Goal: Task Accomplishment & Management: Manage account settings

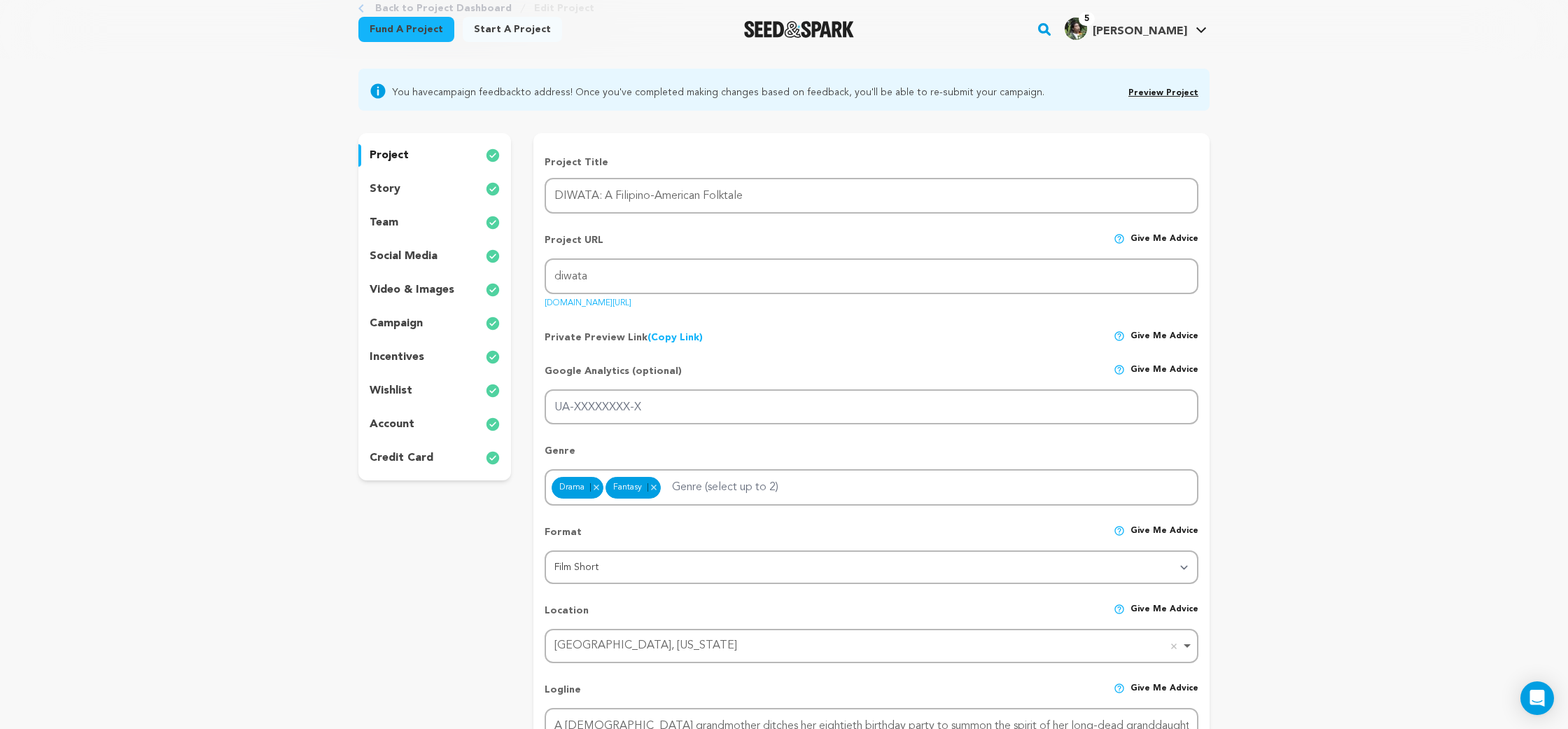
scroll to position [95, 0]
click at [382, 176] on div "project story team social media video & images campaign incentives wishlist acc…" at bounding box center [434, 306] width 152 height 347
click at [382, 177] on div "story" at bounding box center [434, 188] width 152 height 23
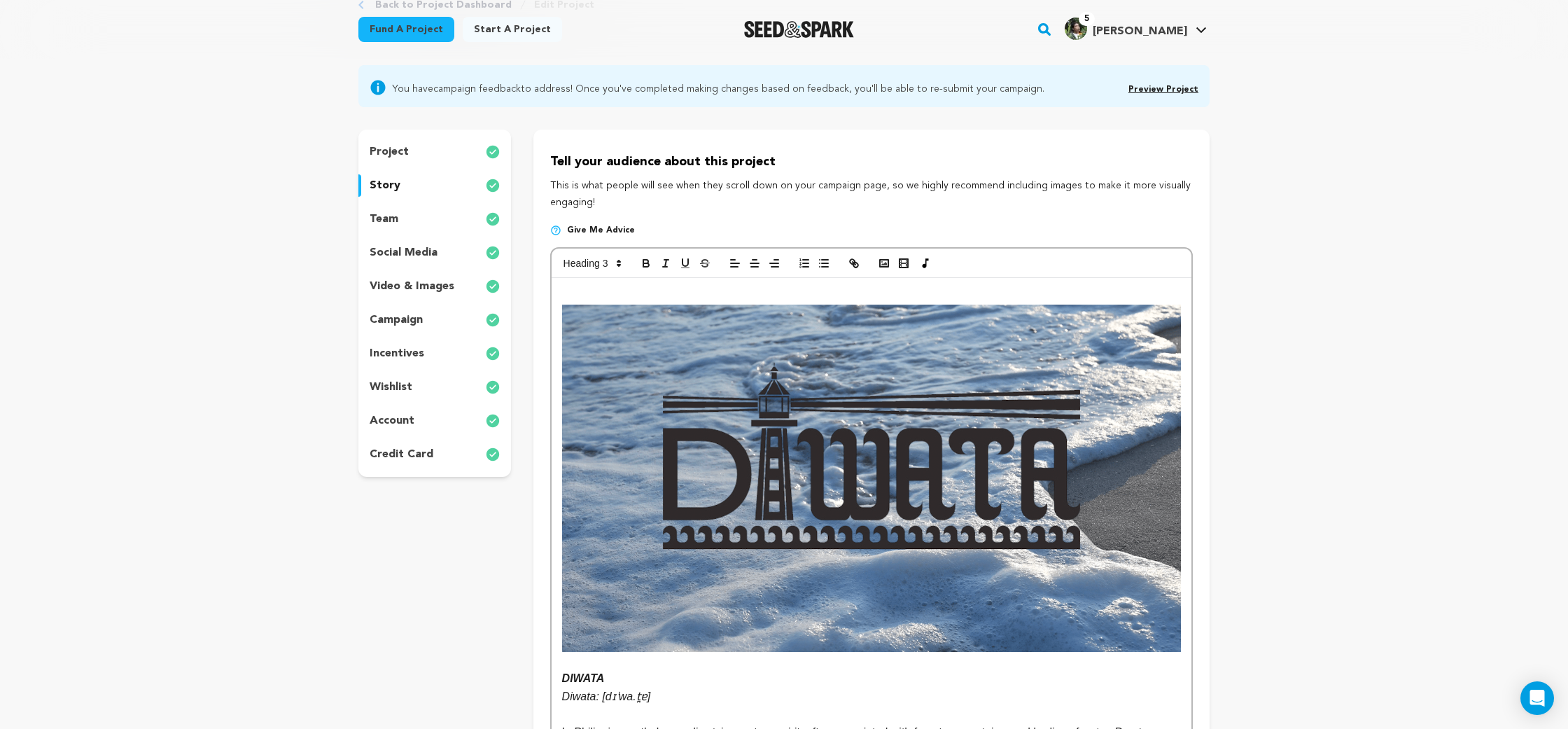
scroll to position [128, 0]
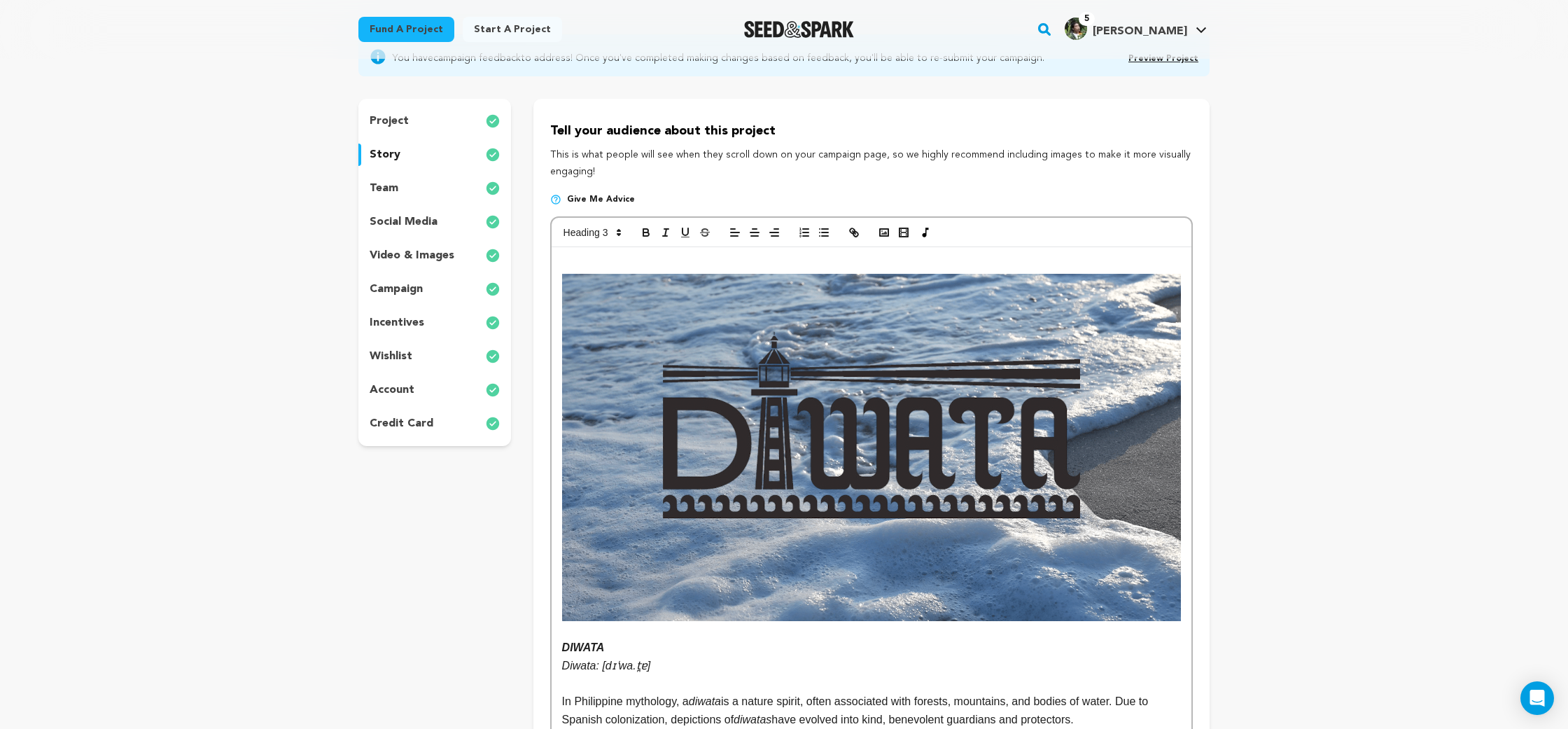
click at [405, 191] on div "team" at bounding box center [434, 188] width 152 height 23
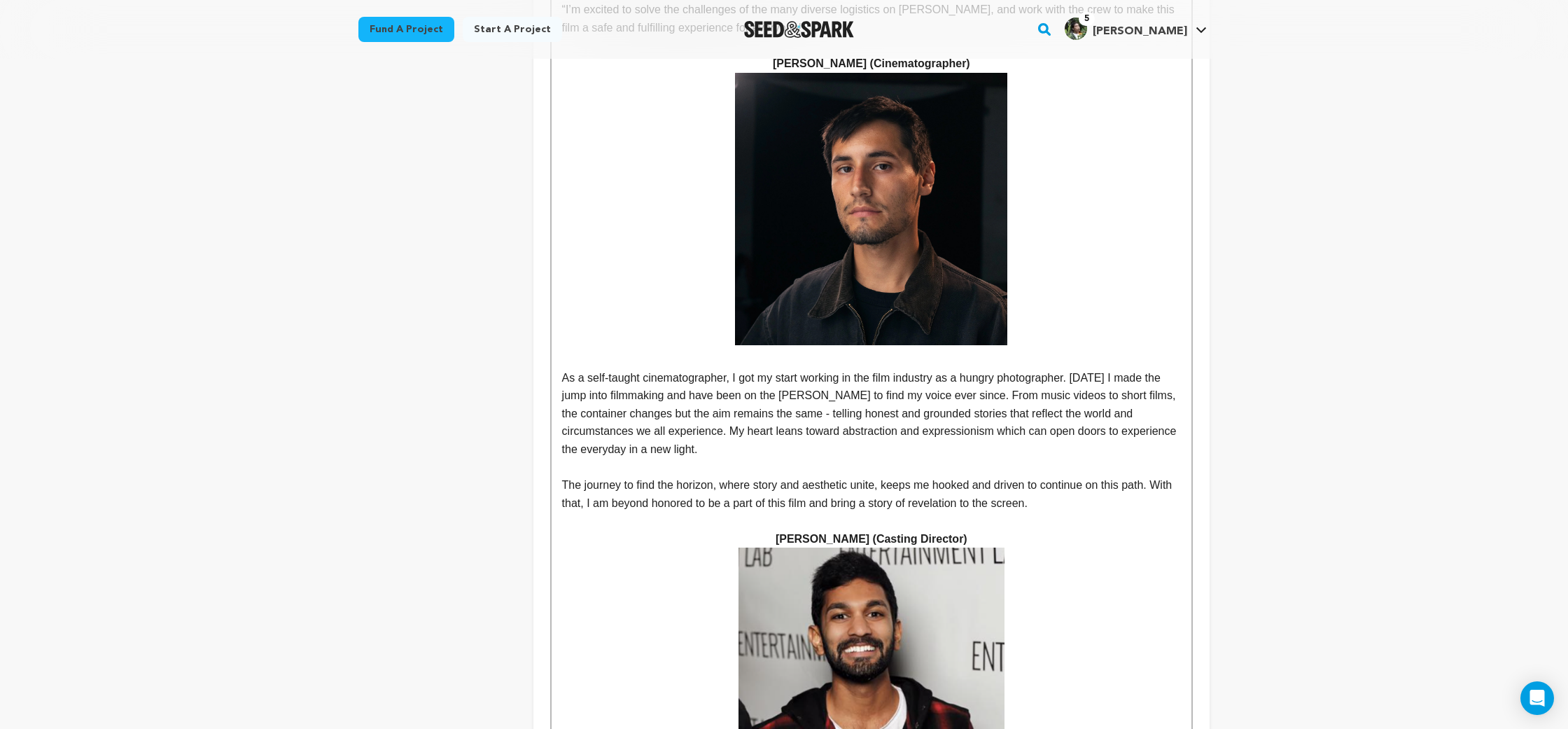
scroll to position [3391, 0]
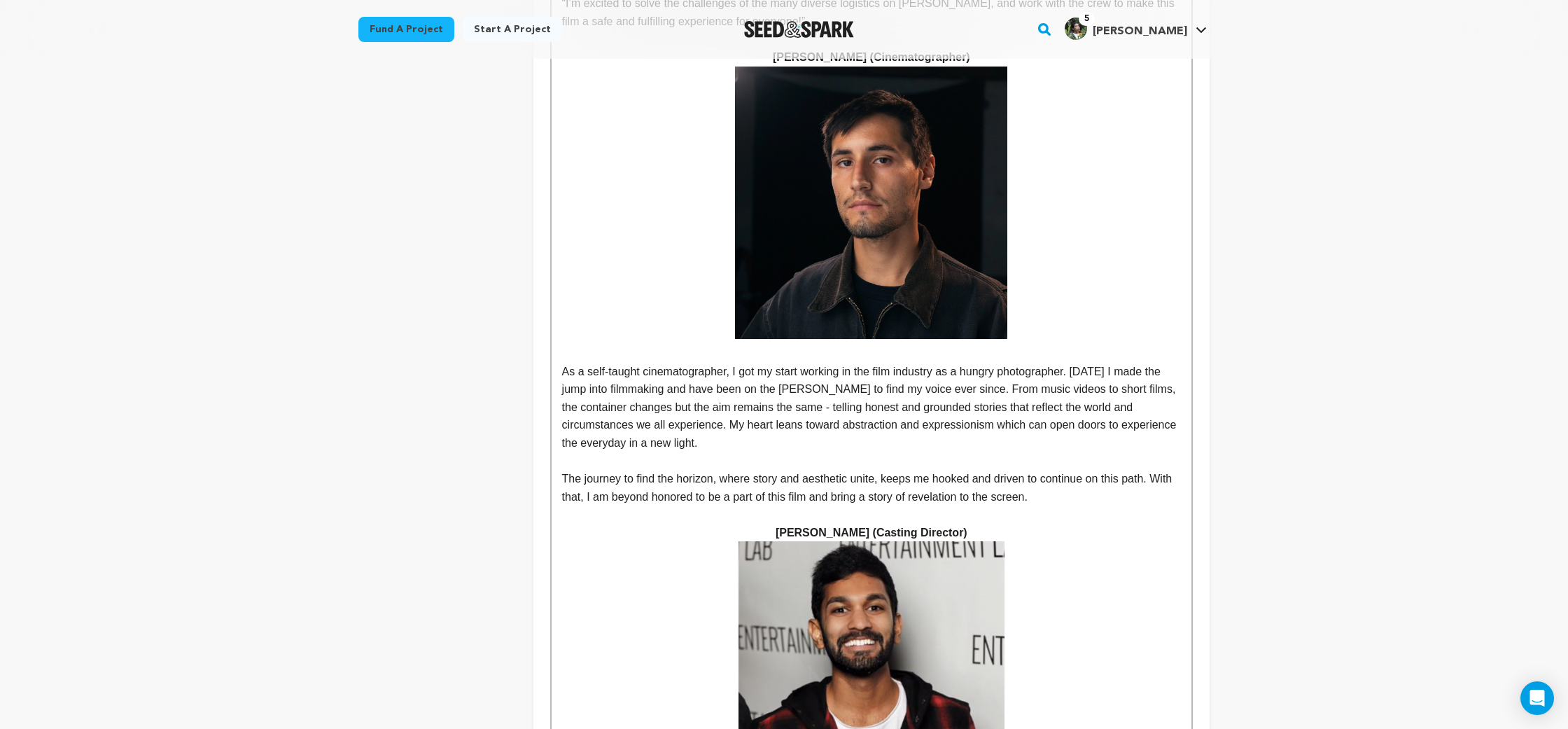
click at [632, 344] on p at bounding box center [872, 353] width 618 height 18
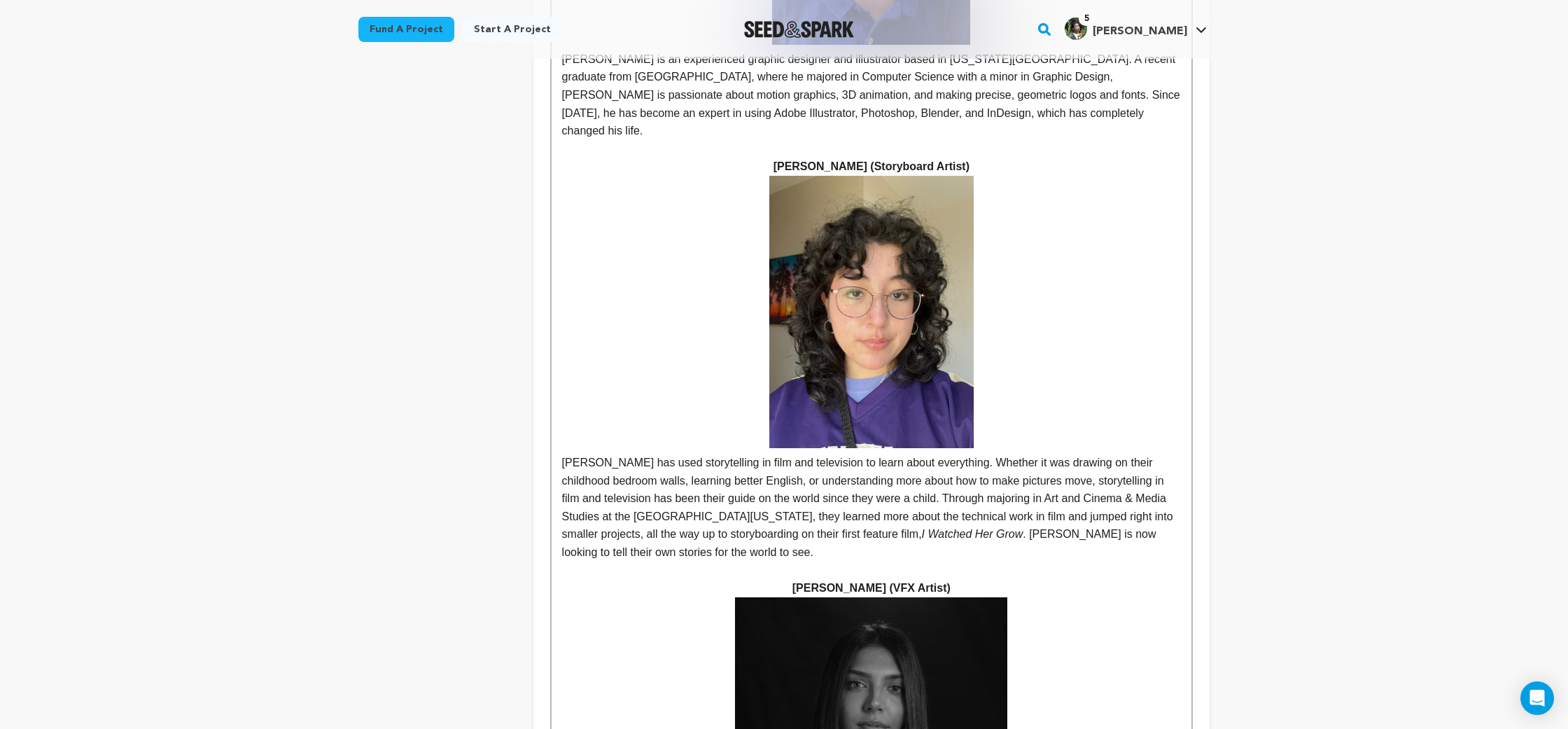
scroll to position [9678, 0]
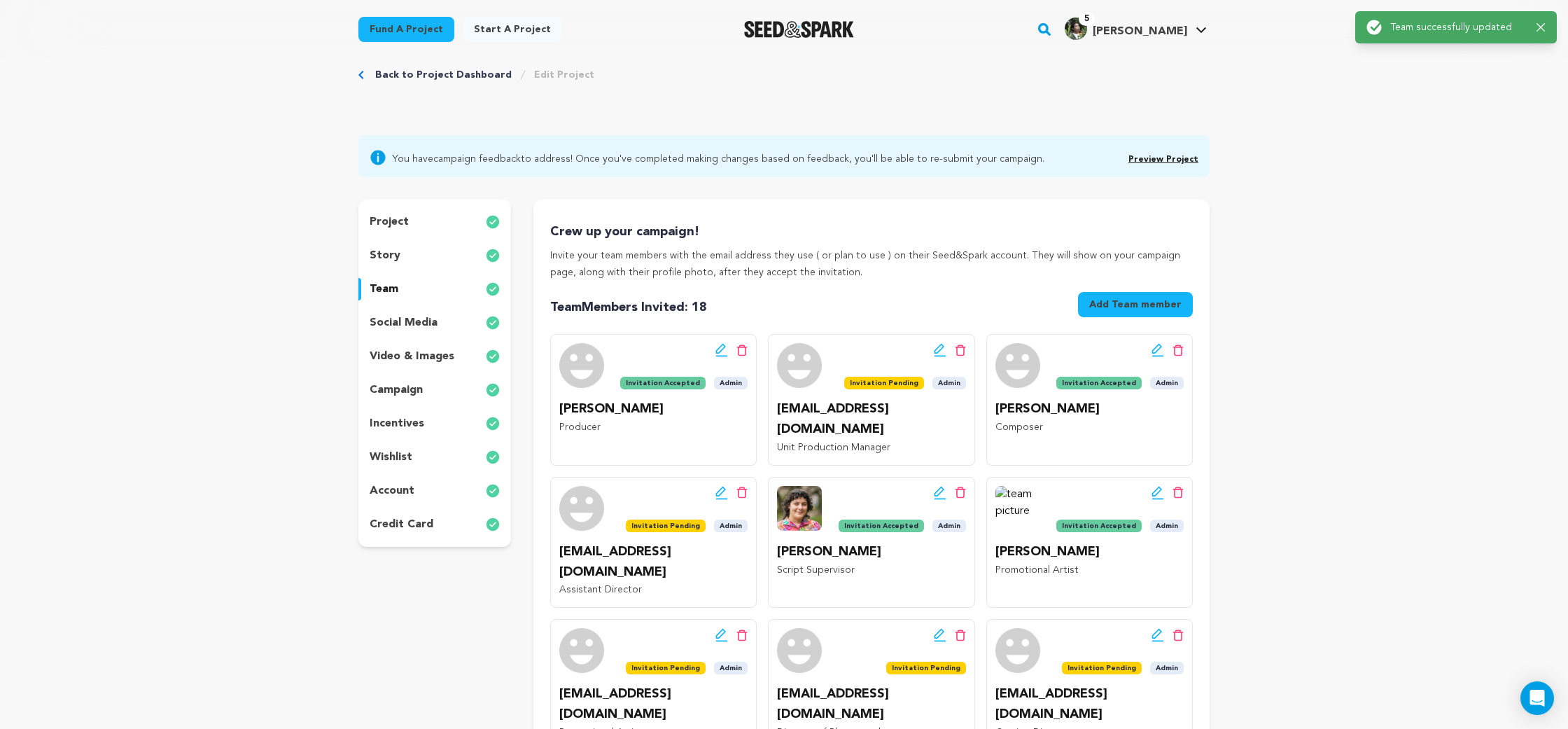
scroll to position [0, 0]
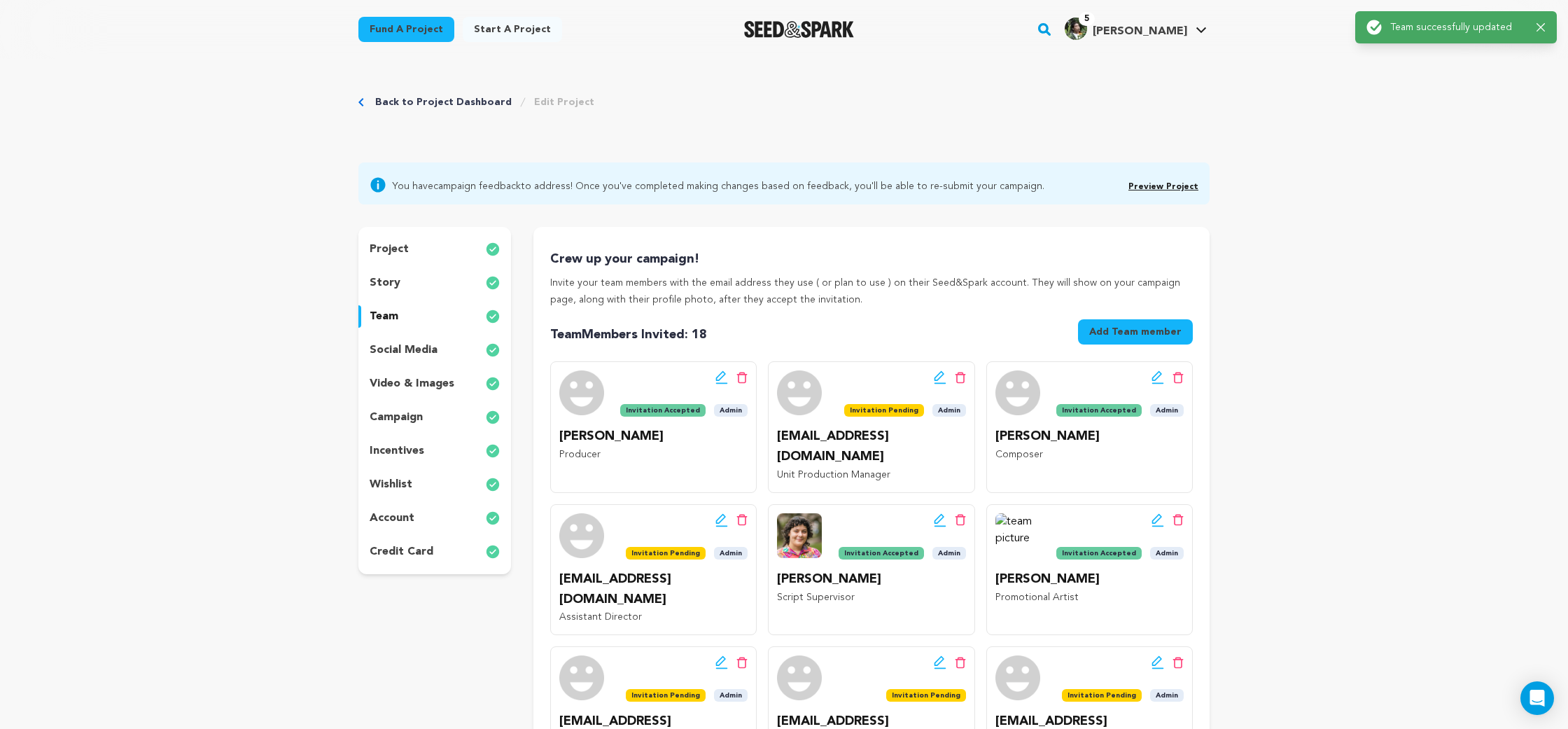
click at [444, 337] on div "project story team social media video & images campaign incentives wishlist acc…" at bounding box center [434, 400] width 152 height 347
click at [447, 346] on div "social media" at bounding box center [434, 350] width 152 height 23
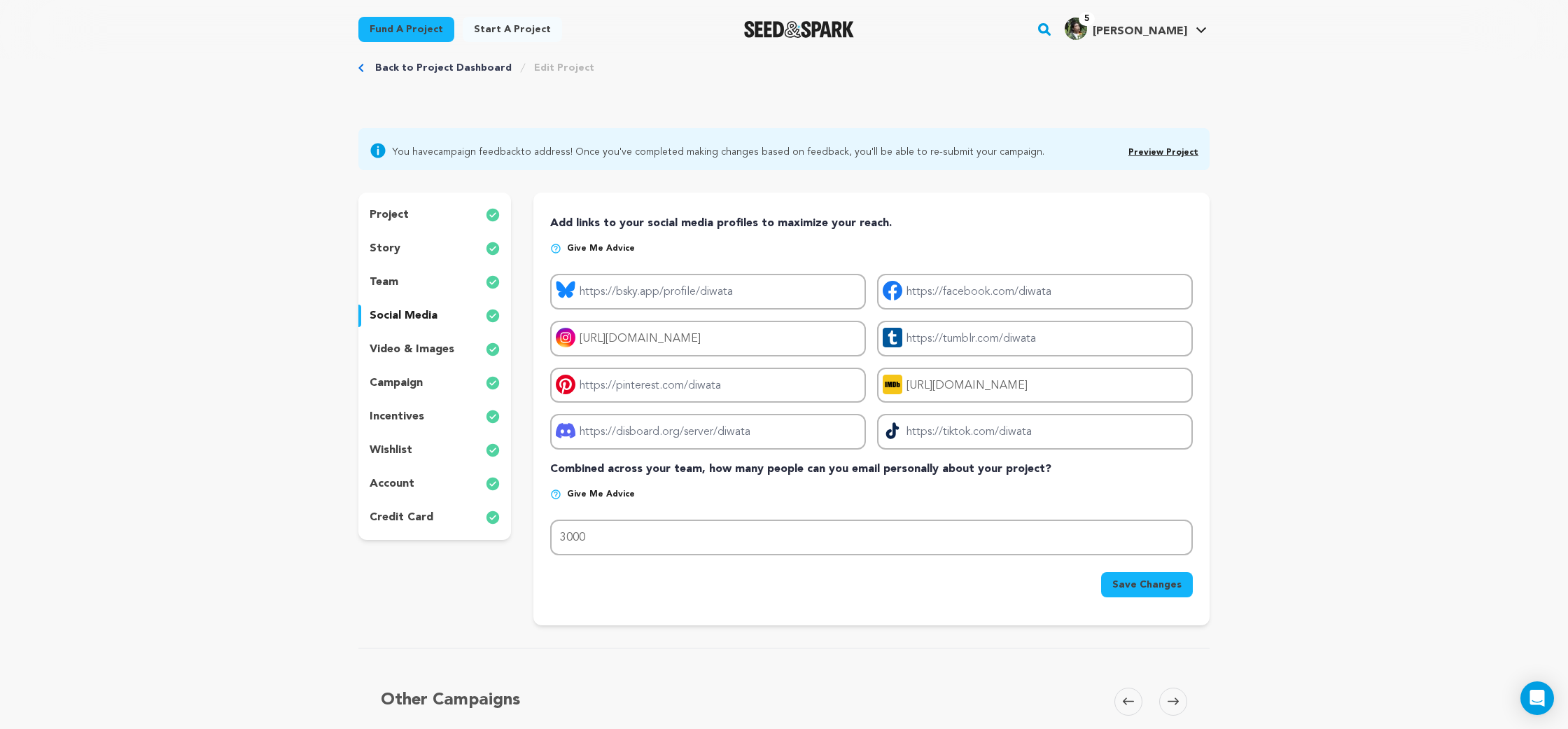
scroll to position [54, 0]
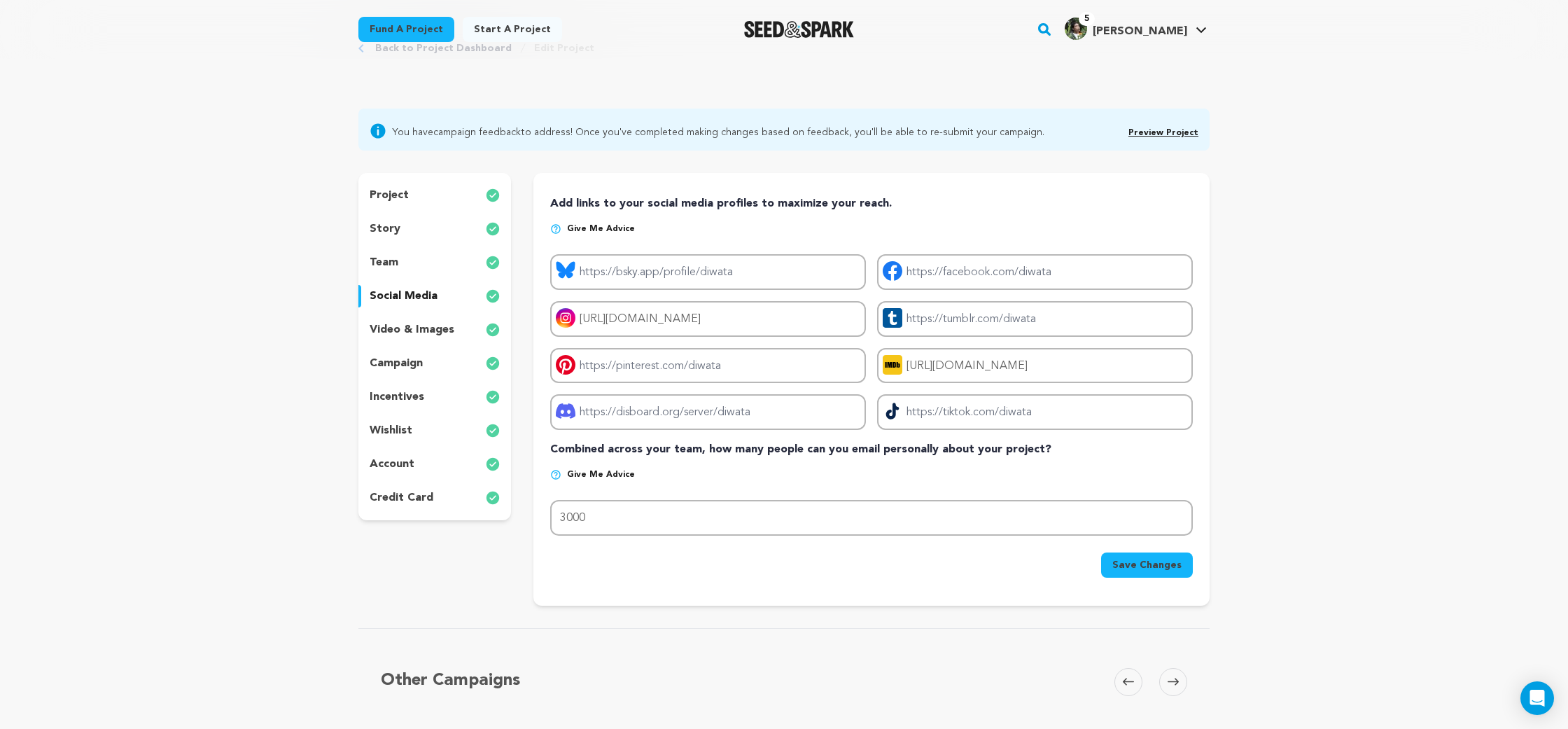
click at [462, 337] on div "video & images" at bounding box center [434, 330] width 152 height 23
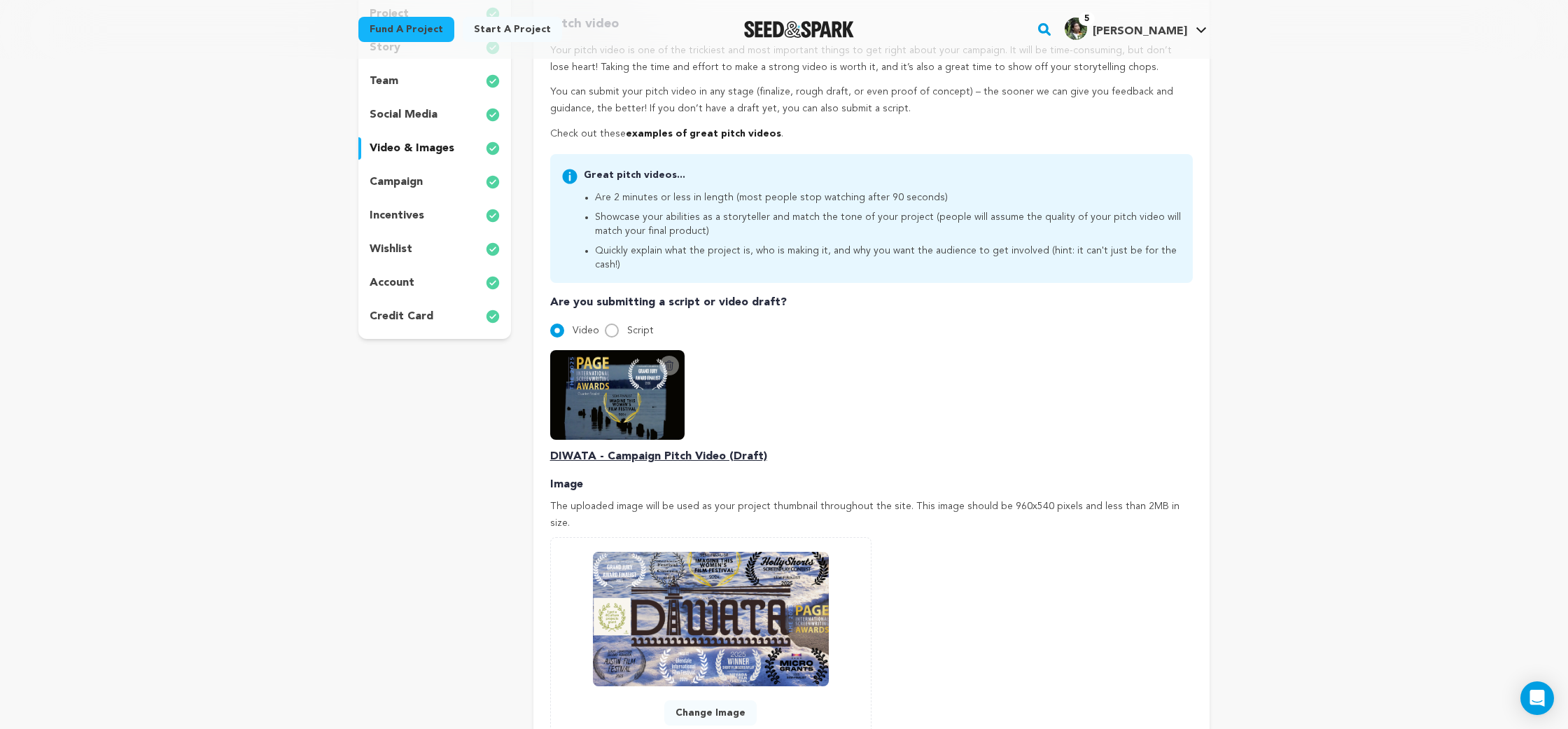
scroll to position [243, 0]
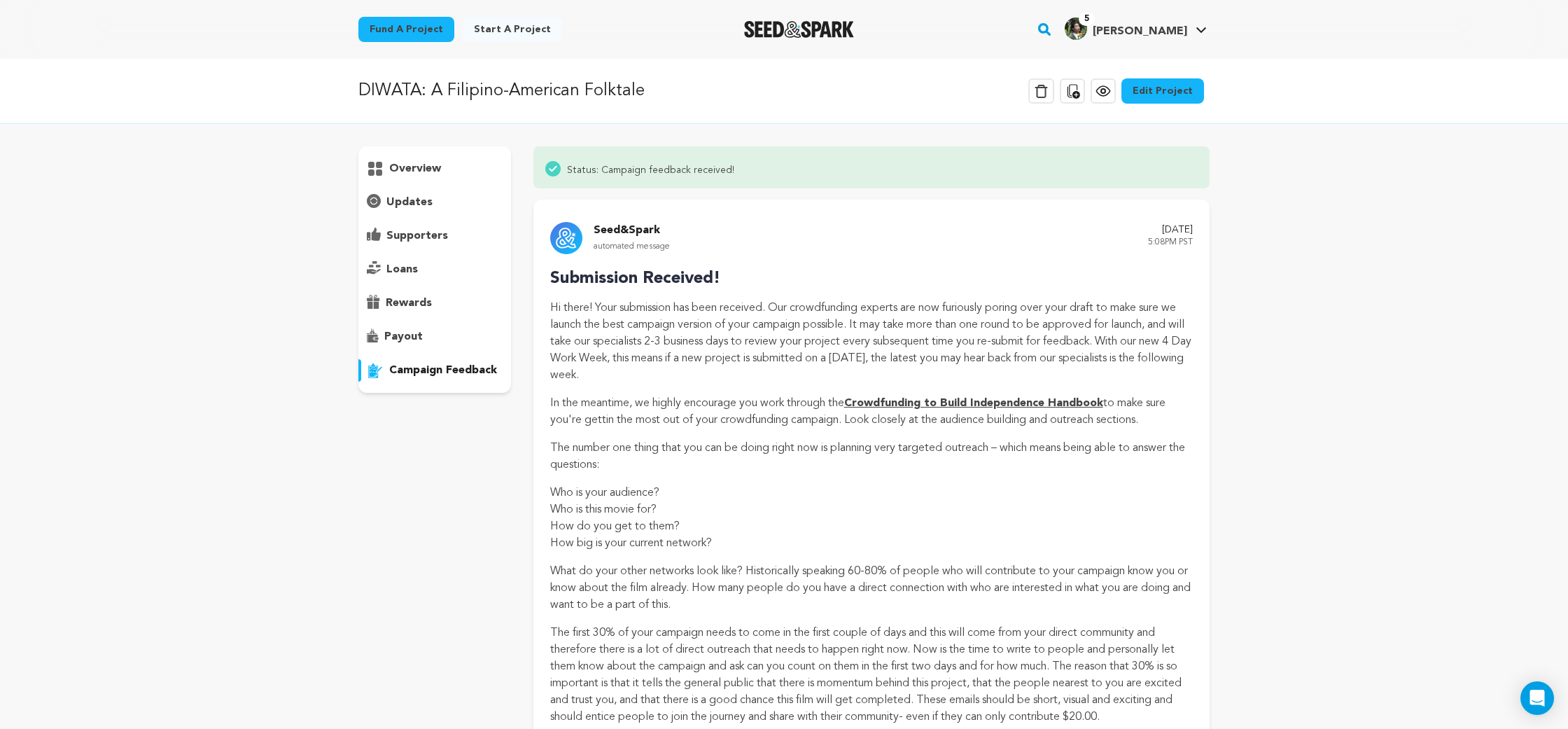
scroll to position [1369, 0]
